Goal: Find specific page/section: Find specific page/section

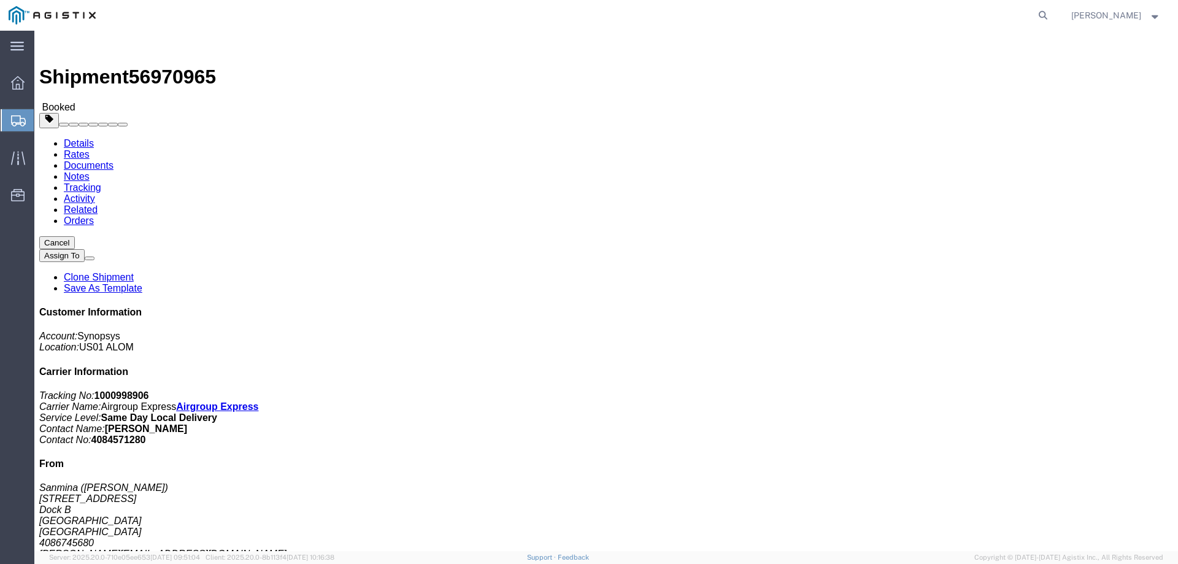
click at [1053, 25] on form at bounding box center [1043, 15] width 20 height 31
click at [1051, 20] on icon at bounding box center [1042, 15] width 17 height 17
paste input "56993568"
type input "56993568"
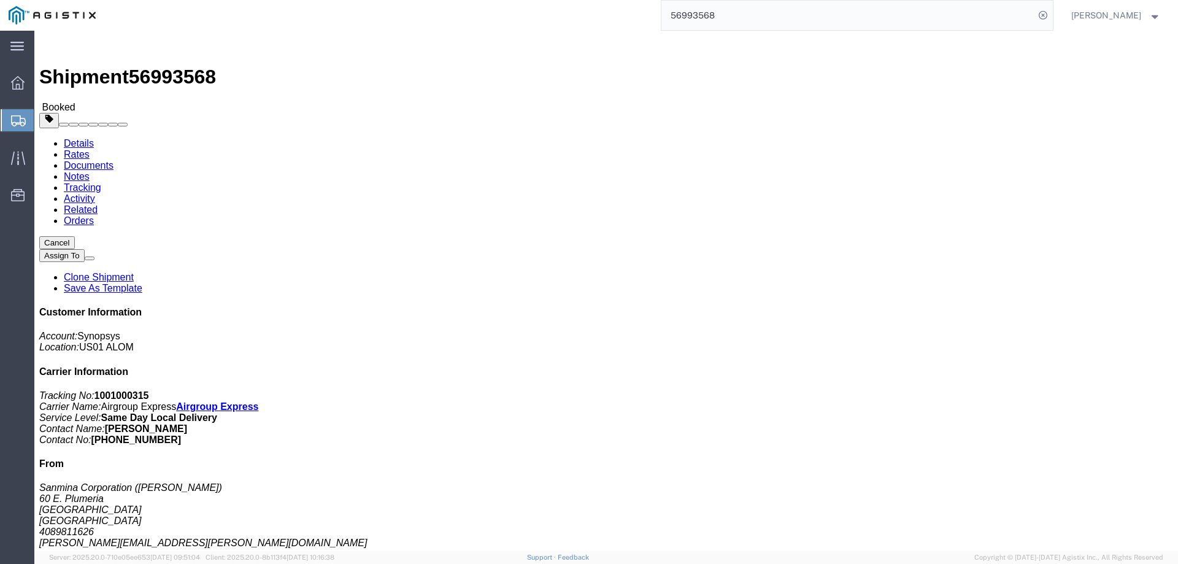
click link "Documents"
